Goal: Navigation & Orientation: Go to known website

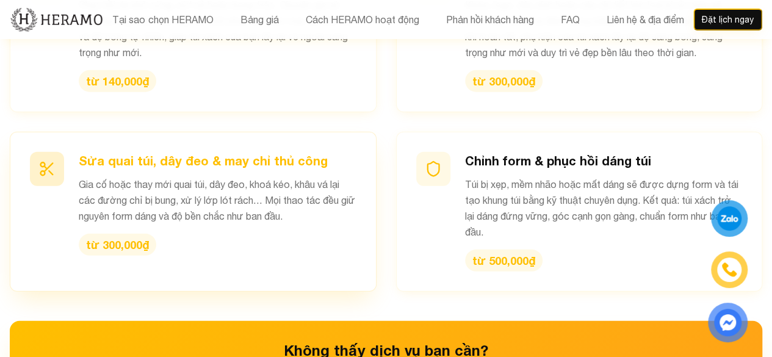
scroll to position [1589, 0]
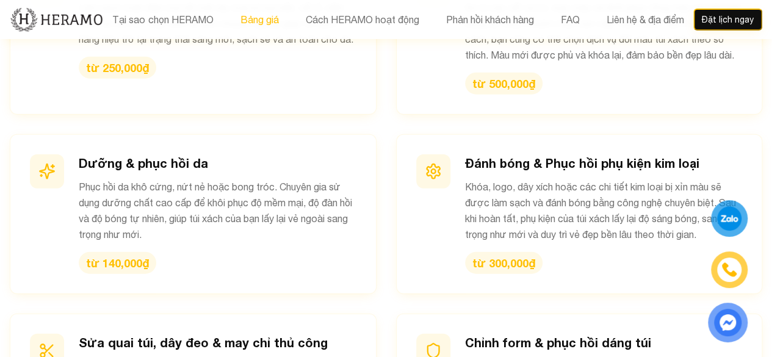
click at [264, 22] on button "Bảng giá" at bounding box center [259, 20] width 46 height 16
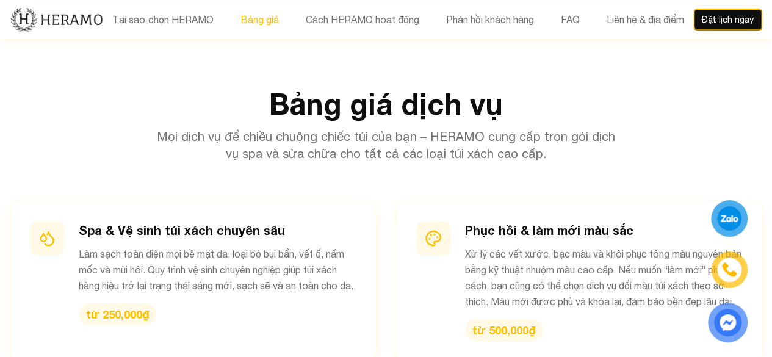
scroll to position [1129, 0]
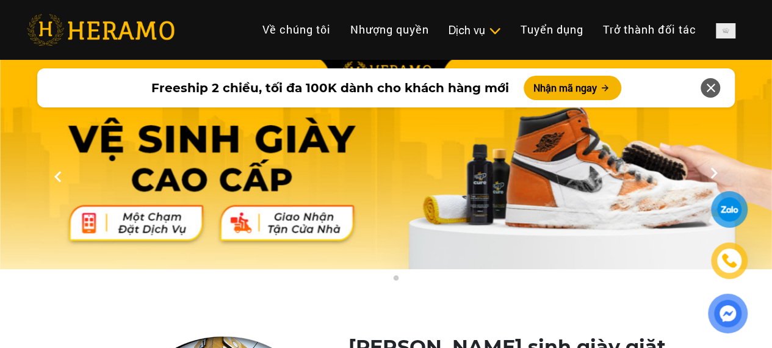
click at [127, 29] on img at bounding box center [101, 30] width 148 height 32
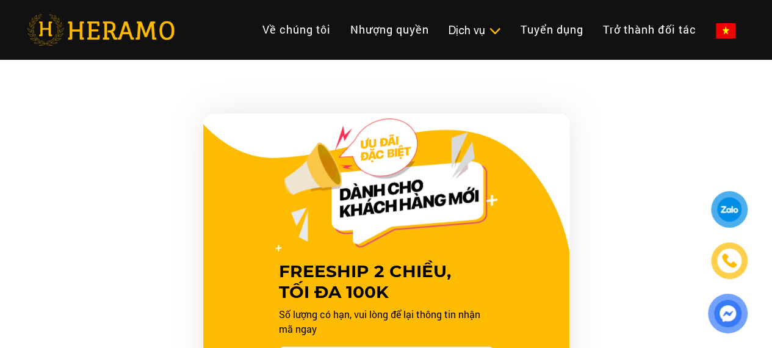
scroll to position [553, 0]
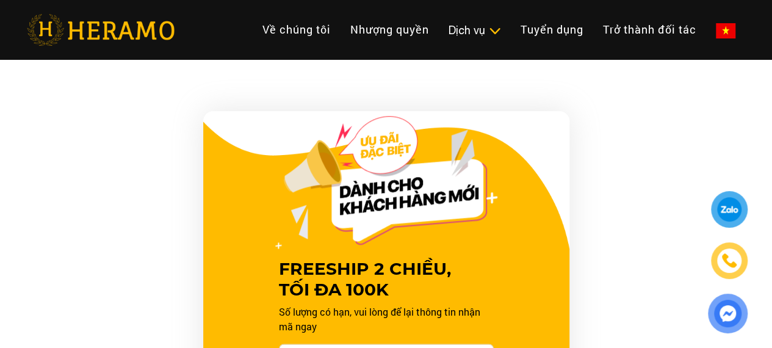
click at [185, 202] on div "FREESHIP 2 CHIỀU, TỐI ĐA 100K Số lượng có hạn, vui lòng để lại thông tin nhận m…" at bounding box center [386, 330] width 732 height 439
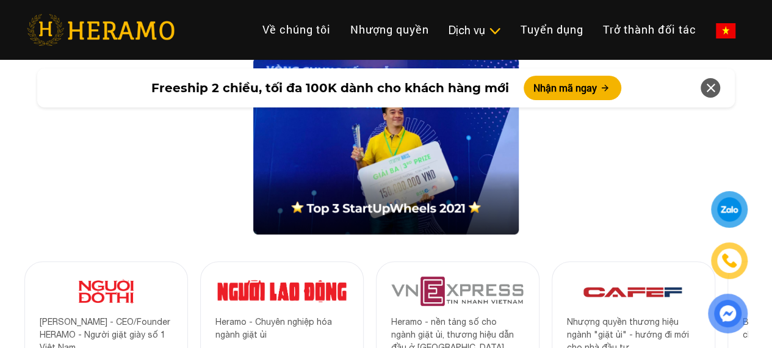
scroll to position [2502, 0]
